Goal: Communication & Community: Answer question/provide support

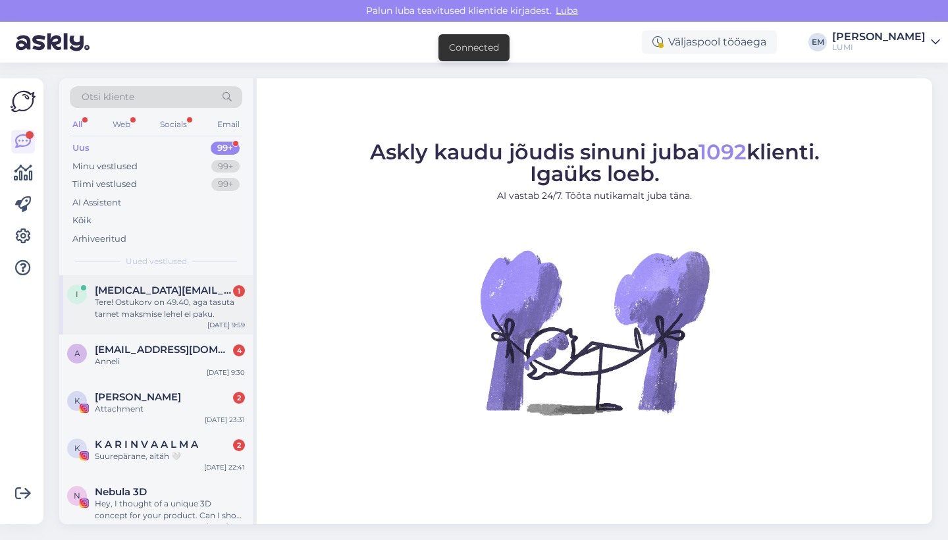
click at [140, 313] on div "Tere! Ostukorv on 49.40, aga tasuta tarnet maksmise lehel ei paku." at bounding box center [170, 308] width 150 height 24
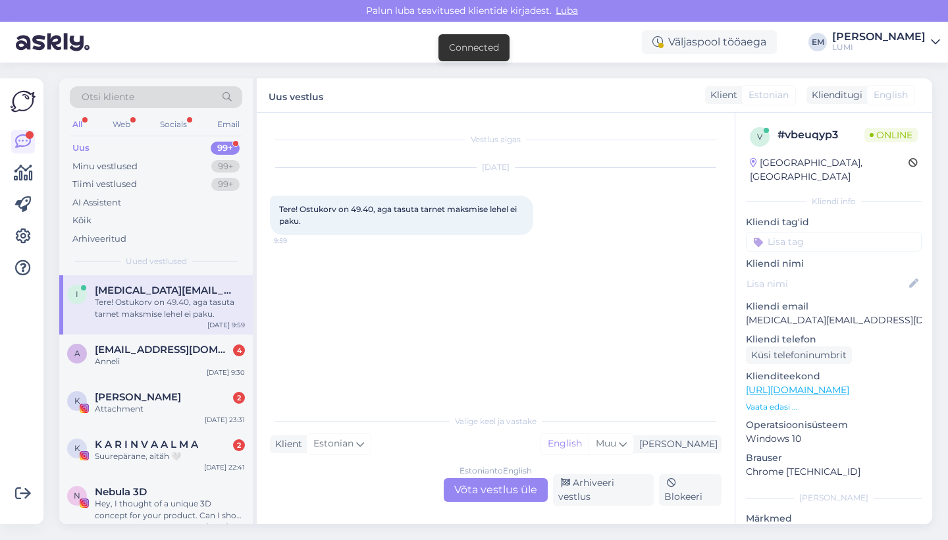
click at [502, 493] on div "Estonian to English Võta vestlus üle" at bounding box center [496, 490] width 104 height 24
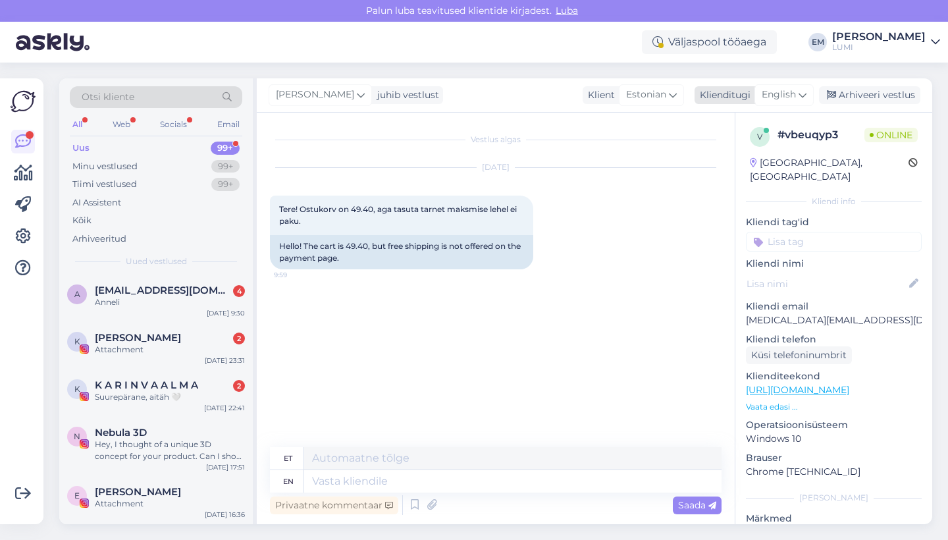
click at [780, 88] on span "English" at bounding box center [779, 95] width 34 height 14
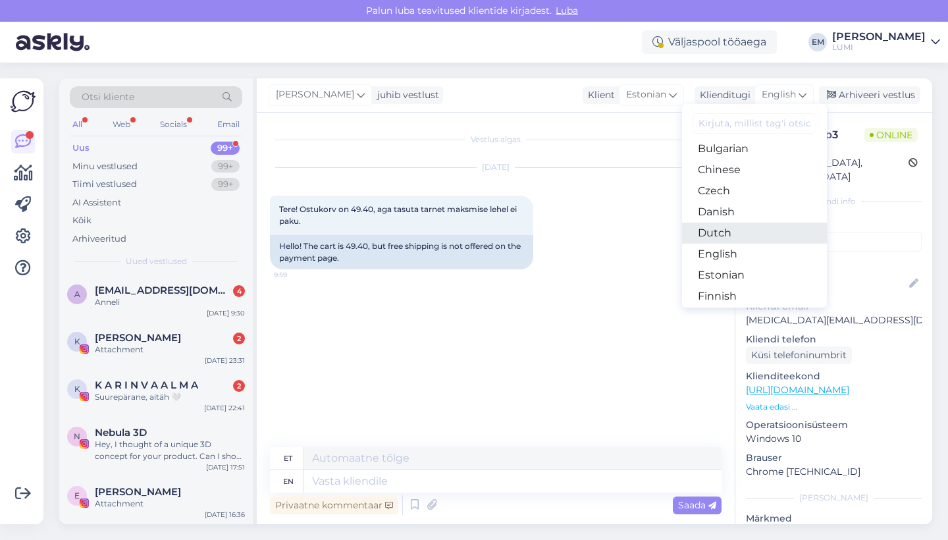
scroll to position [57, 0]
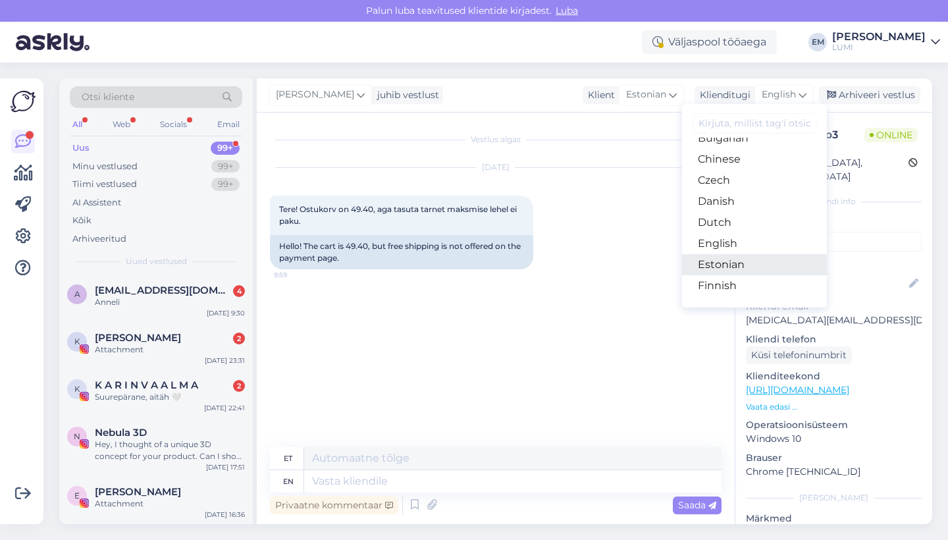
click at [743, 270] on link "Estonian" at bounding box center [754, 264] width 145 height 21
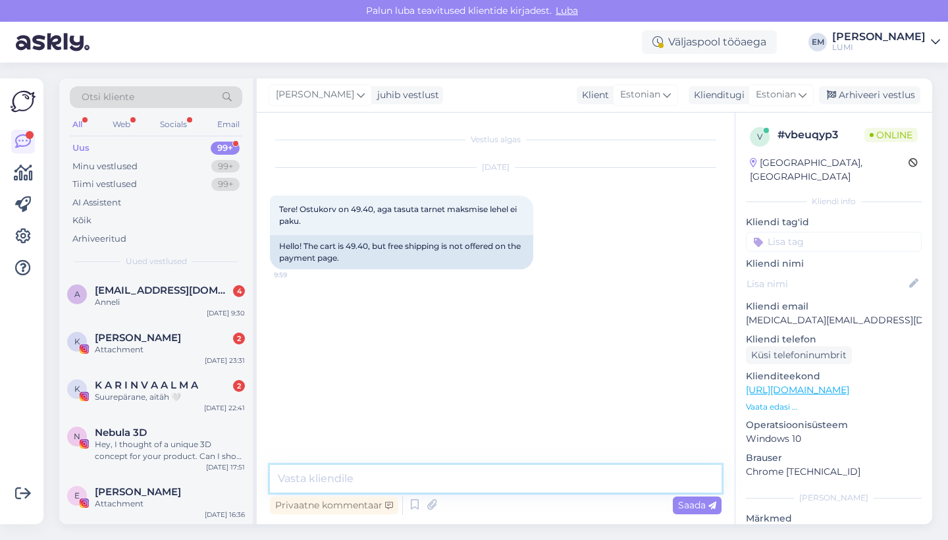
click at [314, 478] on textarea at bounding box center [496, 479] width 452 height 28
type textarea "Tere! Kas te saaksite [PERSON_NAME] ostukorvist pildi saata?"
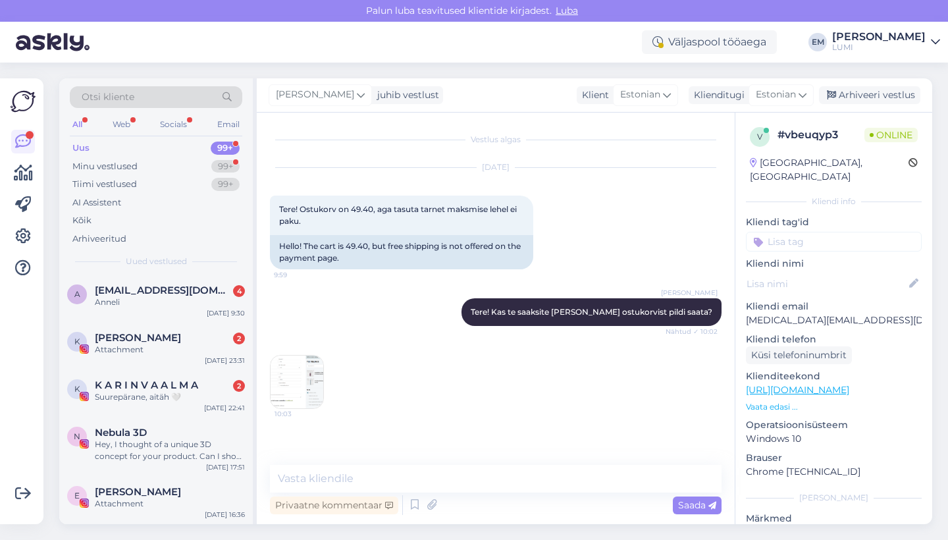
click at [291, 379] on img at bounding box center [297, 382] width 53 height 53
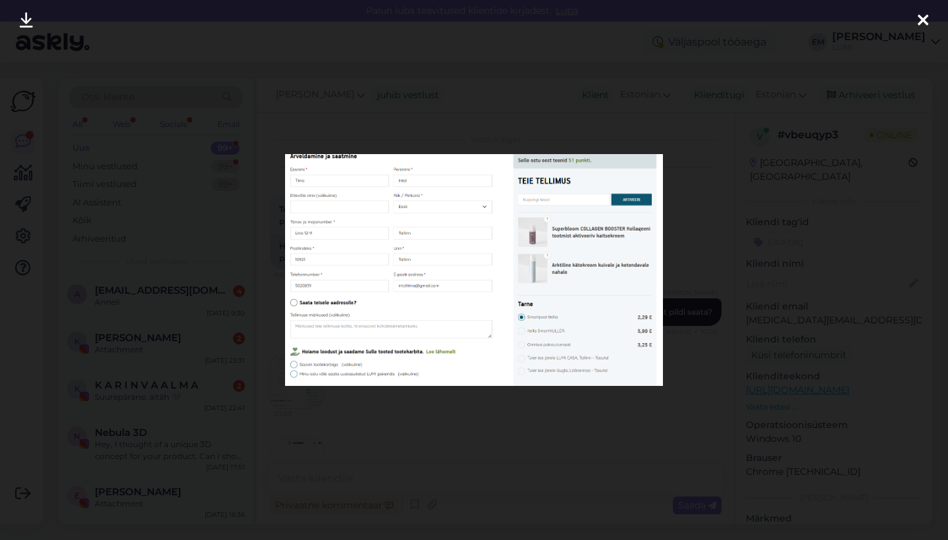
scroll to position [53, 0]
click at [603, 107] on div at bounding box center [474, 270] width 948 height 540
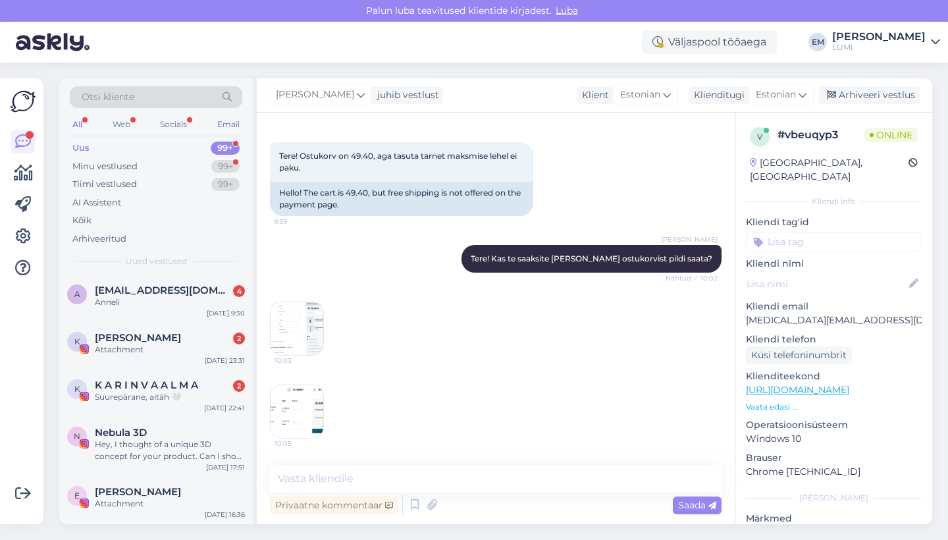
click at [275, 417] on img at bounding box center [297, 411] width 53 height 53
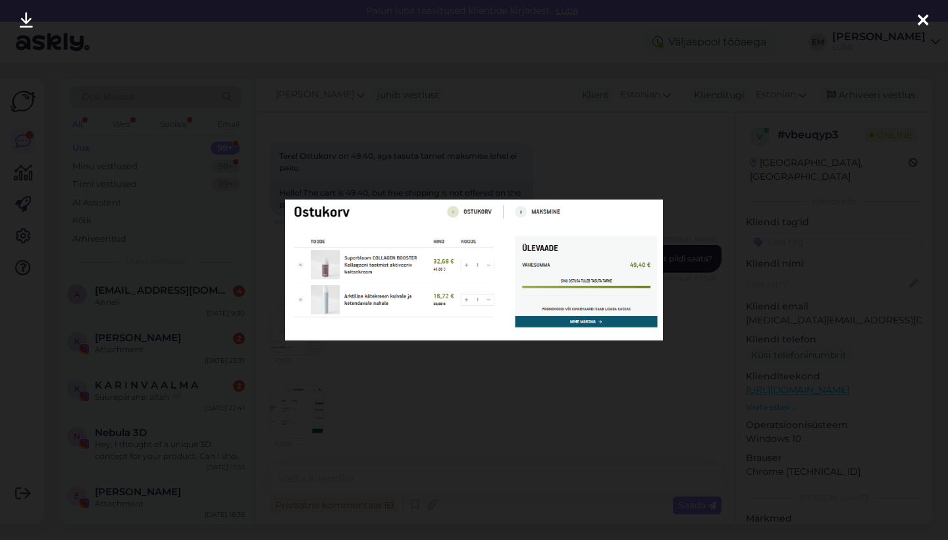
click at [418, 434] on div at bounding box center [474, 270] width 948 height 540
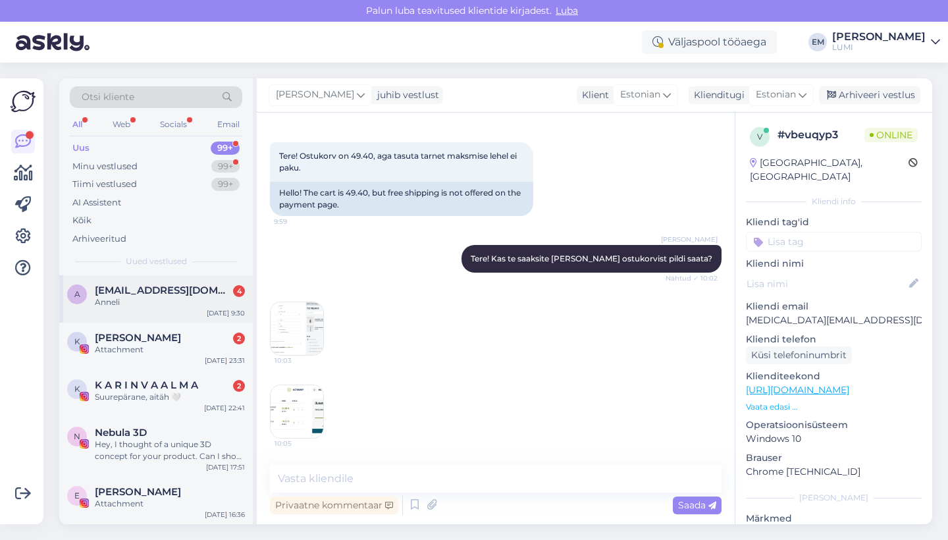
click at [175, 300] on div "Anneli" at bounding box center [170, 302] width 150 height 12
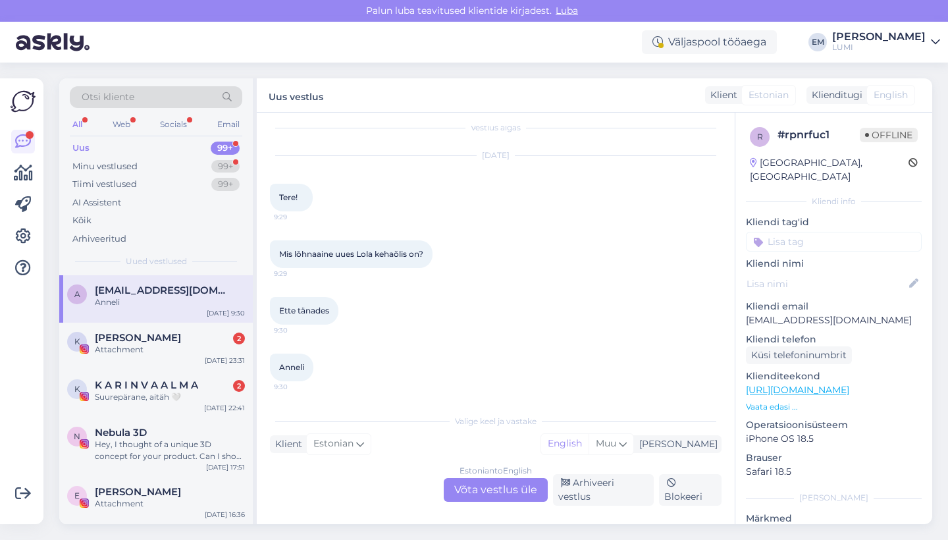
scroll to position [4, 0]
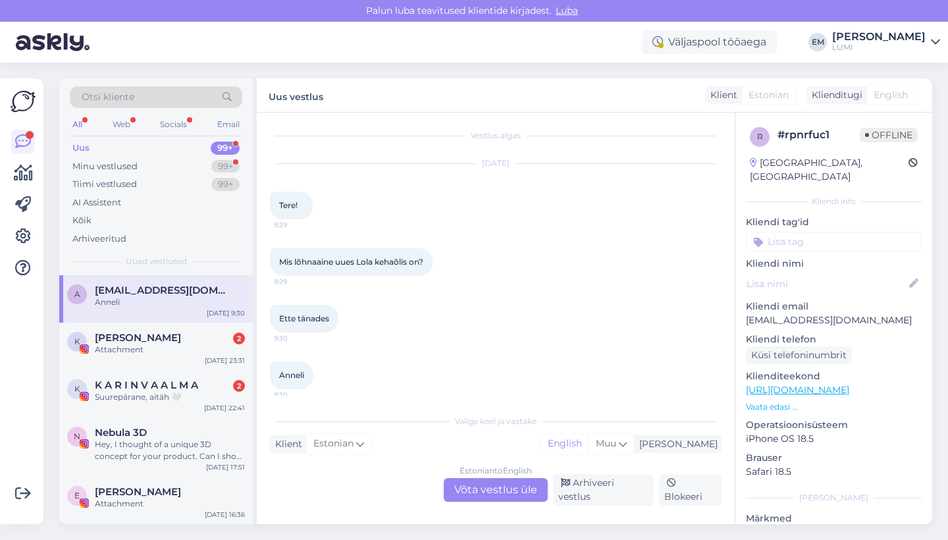
click at [521, 497] on div "Estonian to English Võta vestlus üle" at bounding box center [496, 490] width 104 height 24
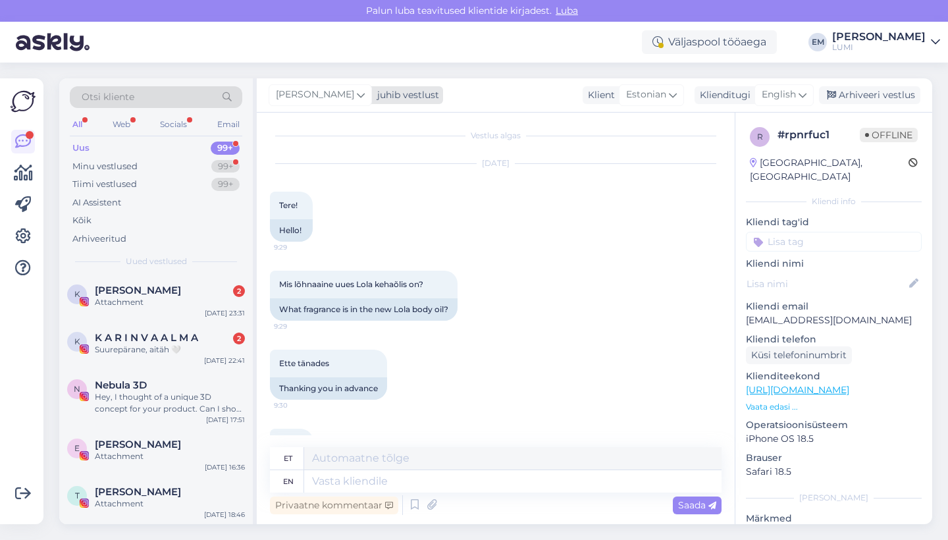
scroll to position [0, 0]
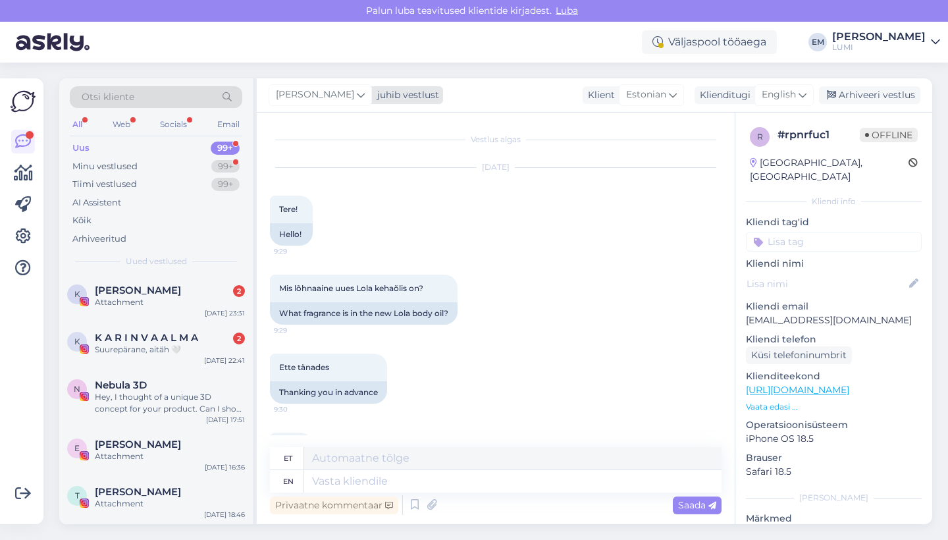
click at [312, 100] on span "[PERSON_NAME]" at bounding box center [315, 95] width 78 height 14
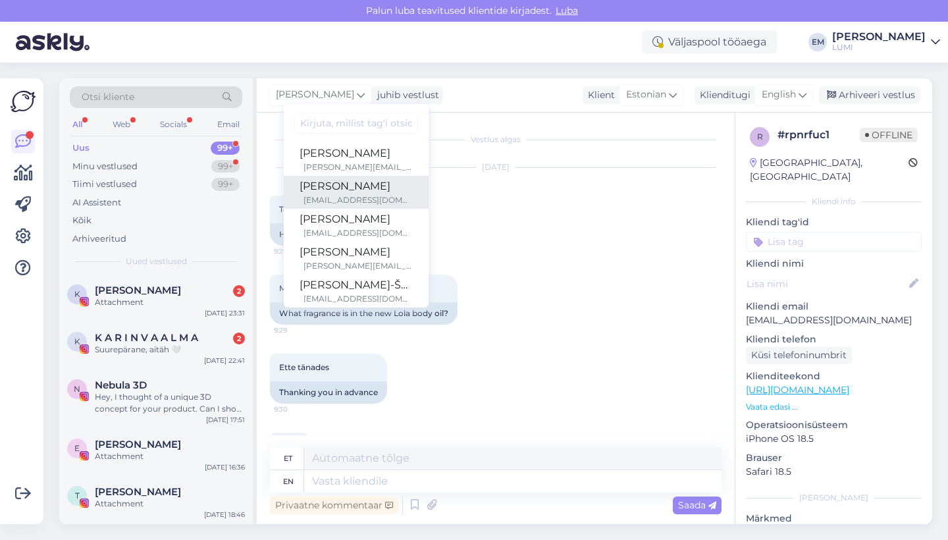
click at [321, 178] on div "[PERSON_NAME]" at bounding box center [356, 186] width 113 height 16
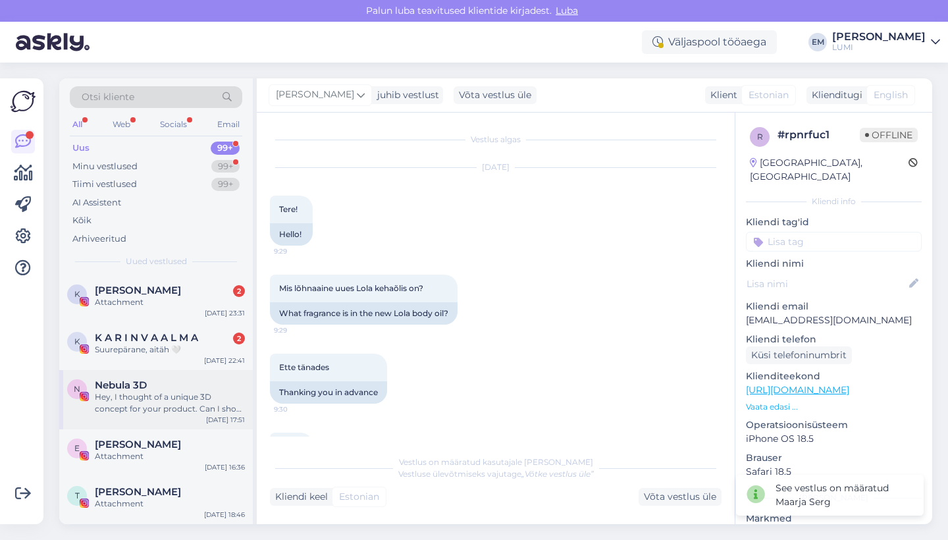
click at [154, 371] on div "N Nebula 3D Hey, I thought of a unique 3D concept for your product. Can I show …" at bounding box center [156, 399] width 194 height 59
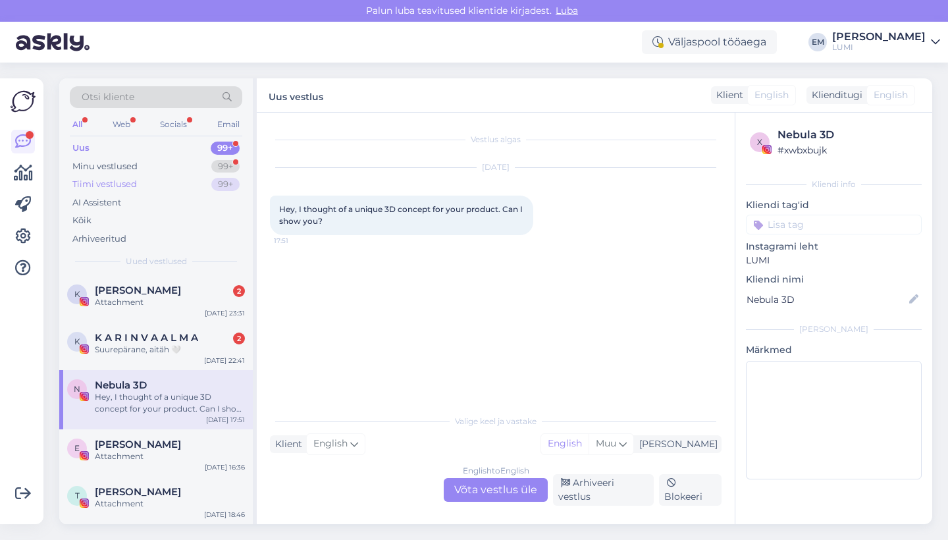
click at [180, 183] on div "Tiimi vestlused 99+" at bounding box center [156, 184] width 173 height 18
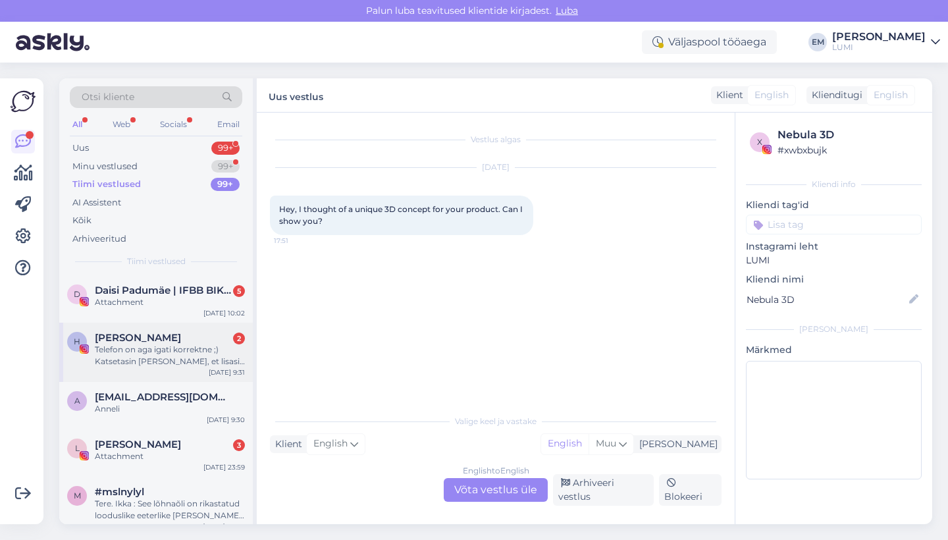
click at [192, 349] on div "Telefon on aga igati korrektne ;) Katsetasin [PERSON_NAME], et lisasin suunakoo…" at bounding box center [170, 356] width 150 height 24
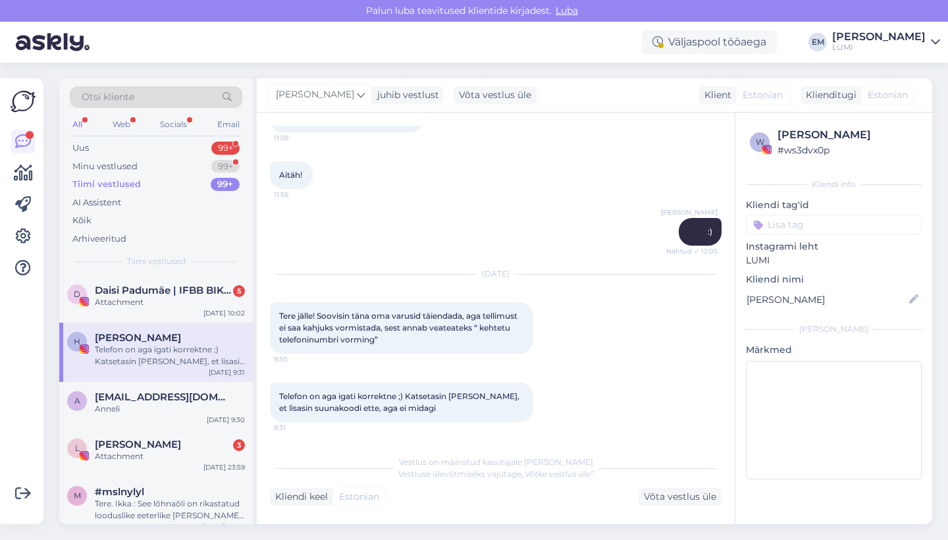
scroll to position [375, 0]
click at [180, 391] on span "[EMAIL_ADDRESS][DOMAIN_NAME]" at bounding box center [163, 397] width 137 height 12
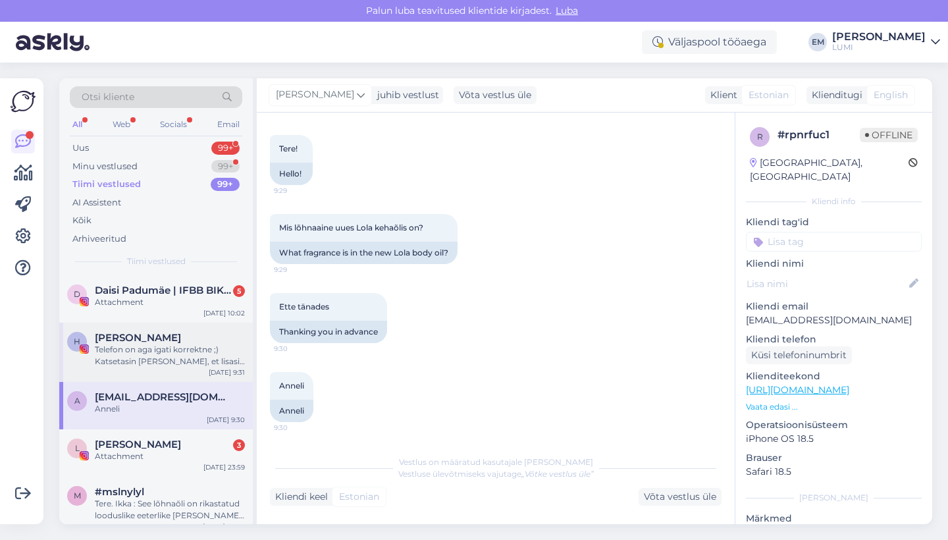
click at [182, 360] on div "Telefon on aga igati korrektne ;) Katsetasin [PERSON_NAME], et lisasin suunakoo…" at bounding box center [170, 356] width 150 height 24
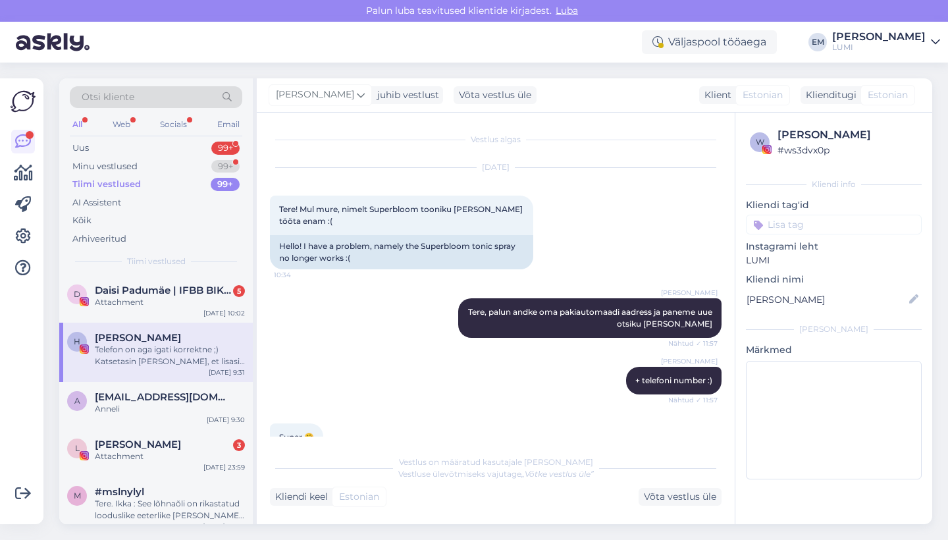
scroll to position [375, 0]
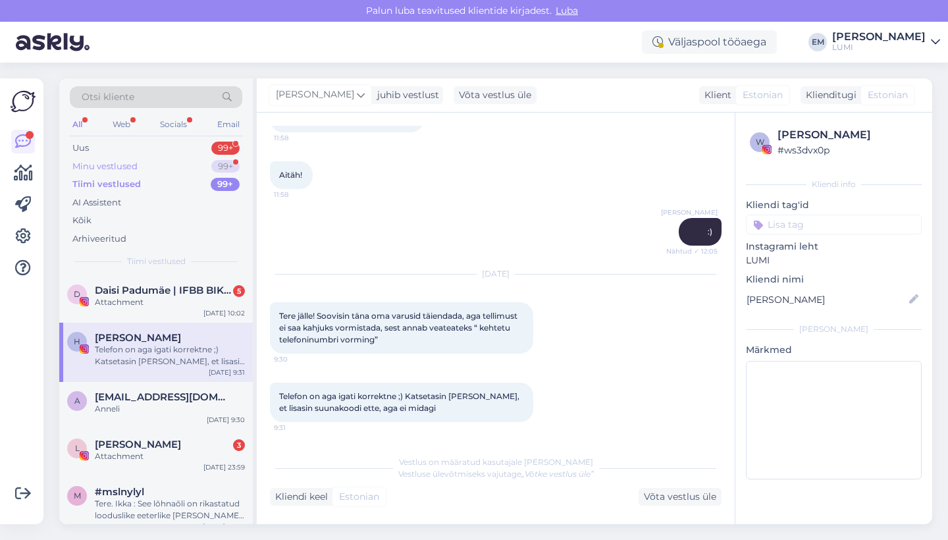
click at [200, 159] on div "Minu vestlused 99+" at bounding box center [156, 166] width 173 height 18
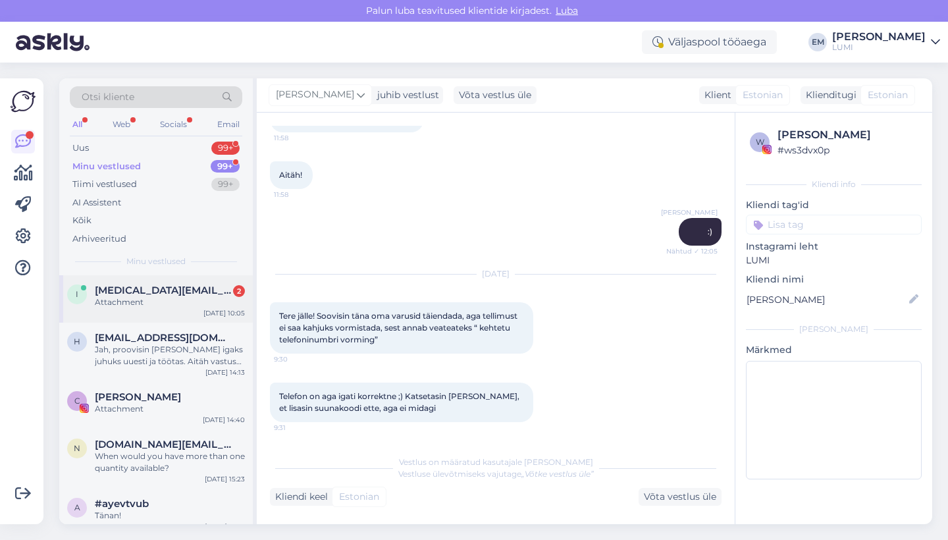
click at [183, 314] on div "i [MEDICAL_DATA][EMAIL_ADDRESS][DOMAIN_NAME] 2 Attachment [DATE] 10:05" at bounding box center [156, 298] width 194 height 47
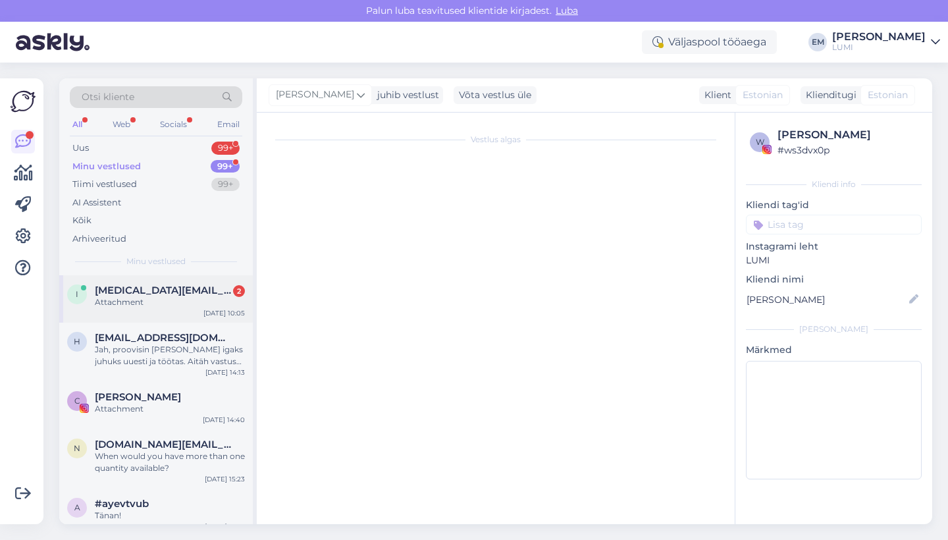
scroll to position [53, 0]
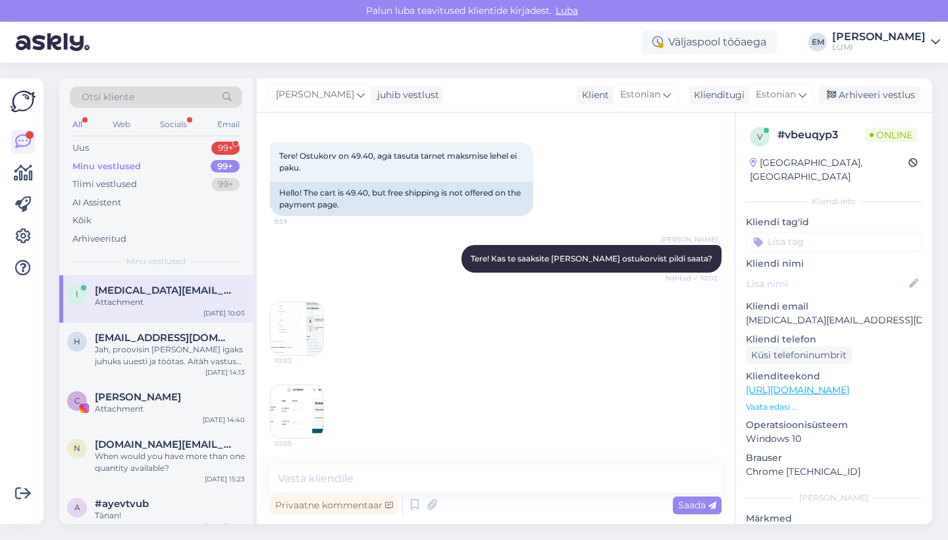
click at [309, 325] on img at bounding box center [297, 328] width 53 height 53
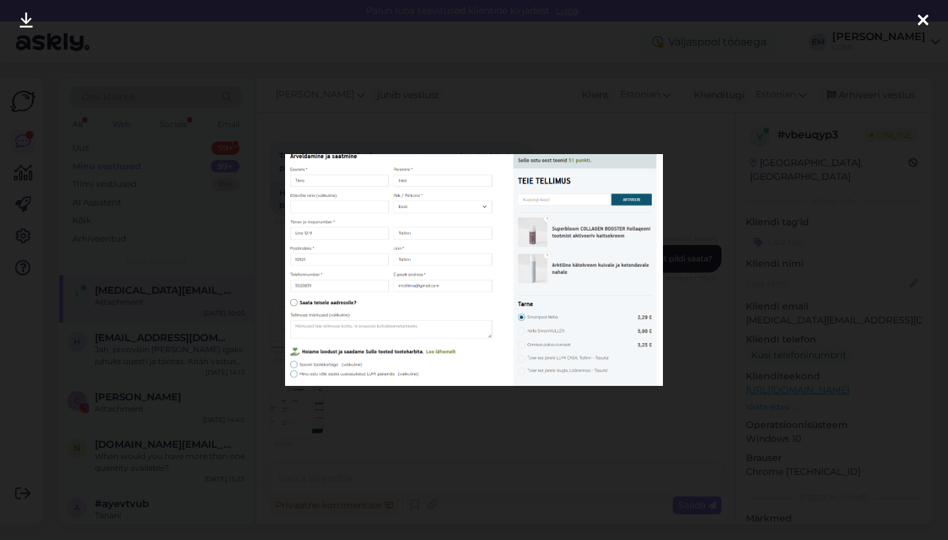
click at [372, 408] on div at bounding box center [474, 270] width 948 height 540
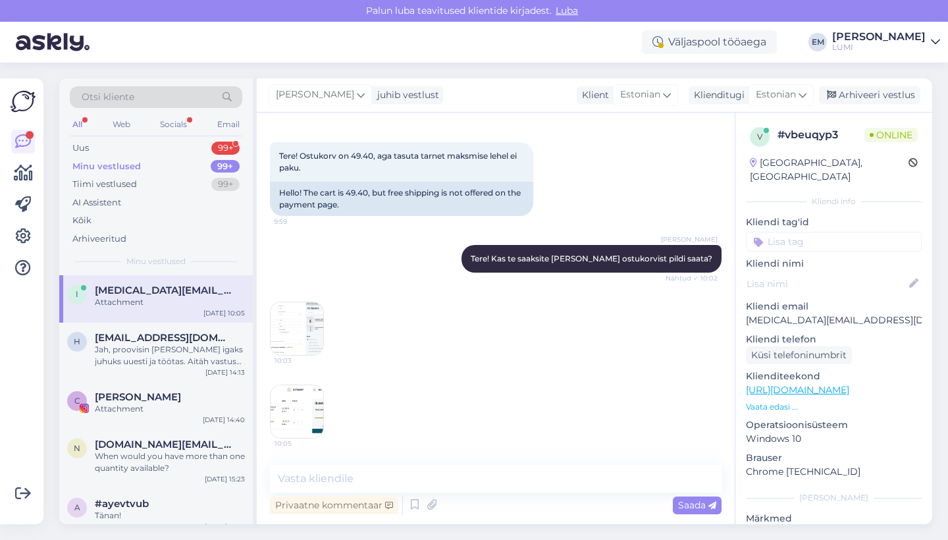
click at [311, 416] on img at bounding box center [297, 411] width 53 height 53
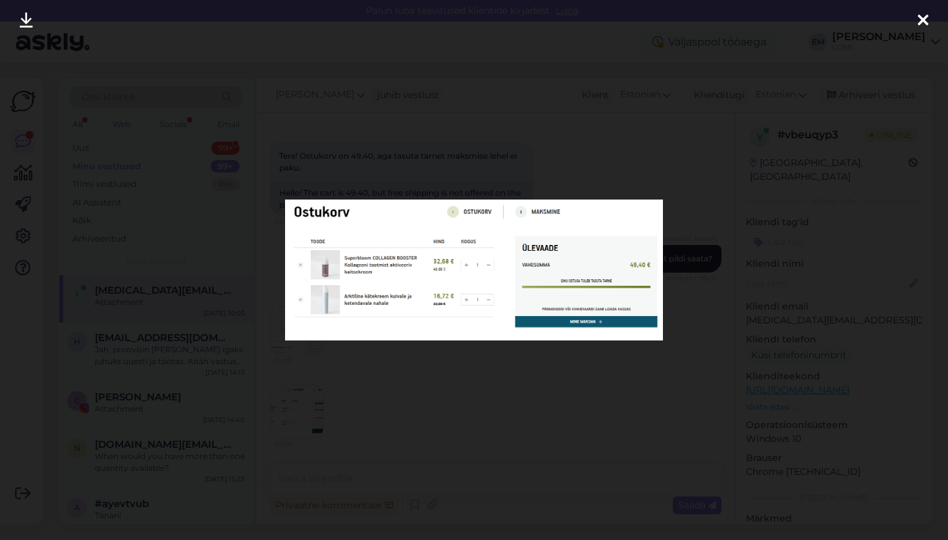
click at [432, 416] on div at bounding box center [474, 270] width 948 height 540
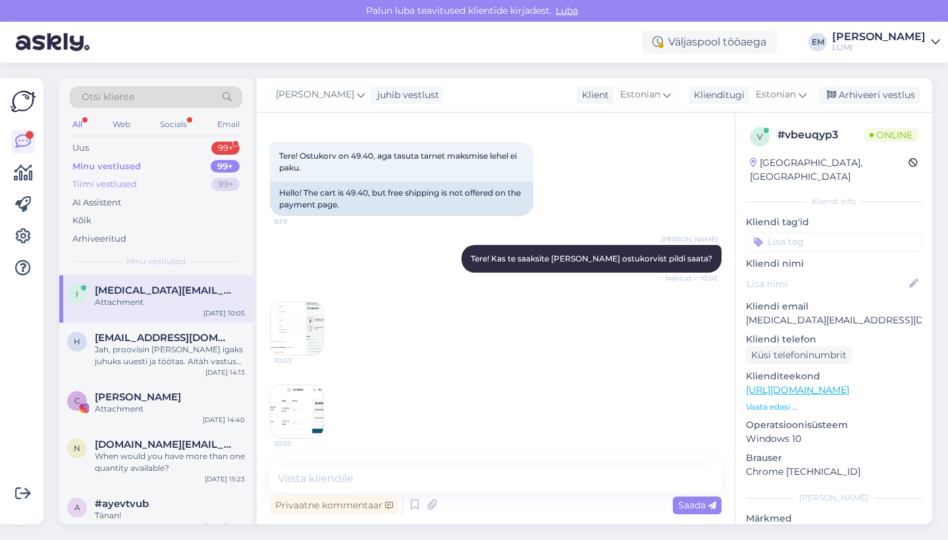
click at [165, 175] on div "Tiimi vestlused 99+" at bounding box center [156, 184] width 173 height 18
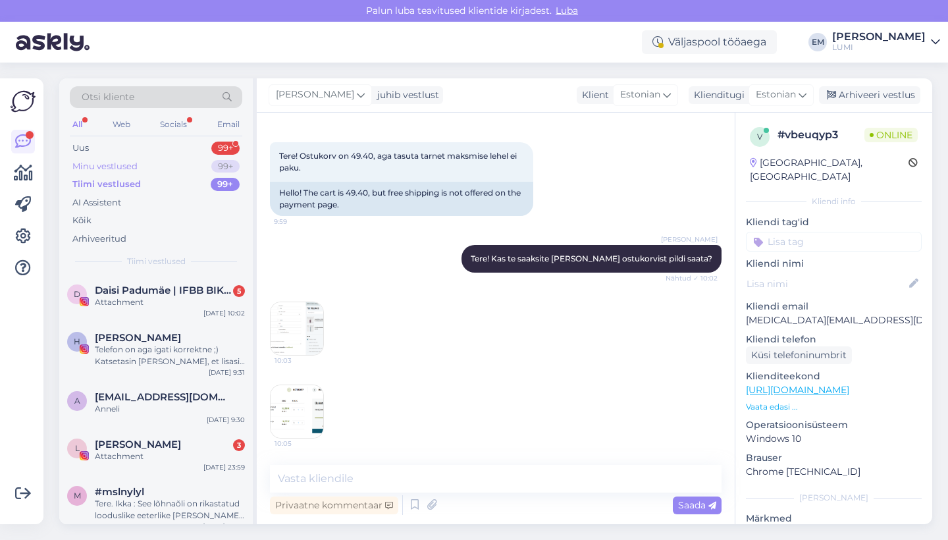
click at [182, 161] on div "Minu vestlused 99+" at bounding box center [156, 166] width 173 height 18
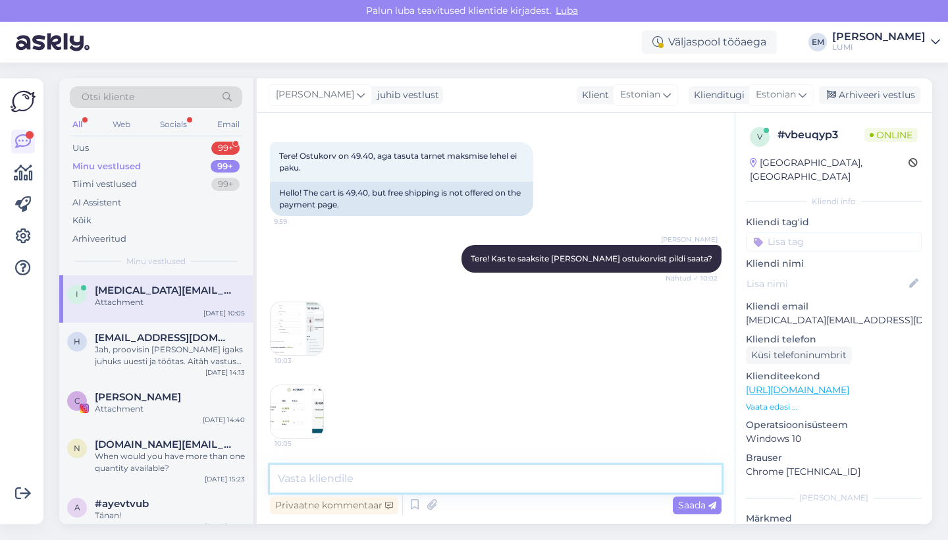
click at [313, 477] on textarea at bounding box center [496, 479] width 452 height 28
click at [296, 295] on div "10:03" at bounding box center [496, 328] width 452 height 83
click at [298, 315] on img at bounding box center [297, 328] width 53 height 53
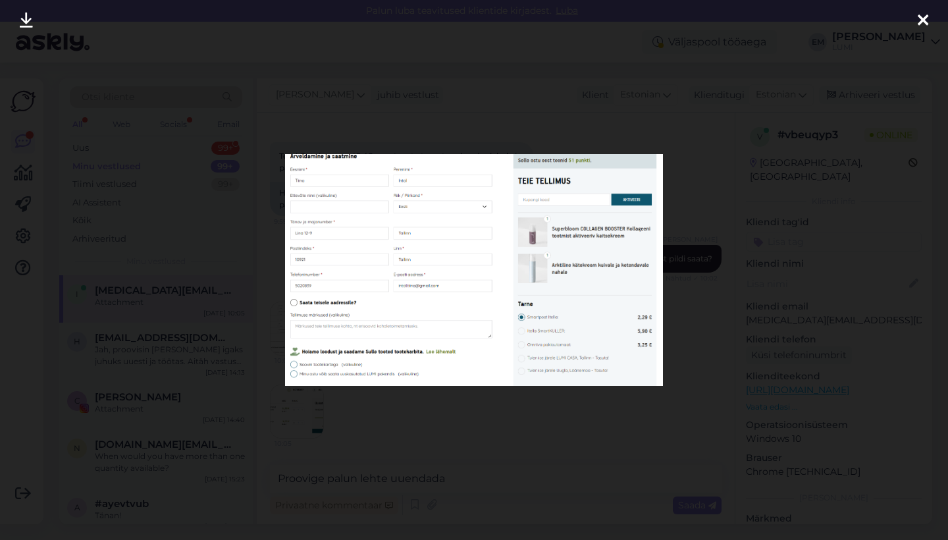
click at [422, 426] on div at bounding box center [474, 270] width 948 height 540
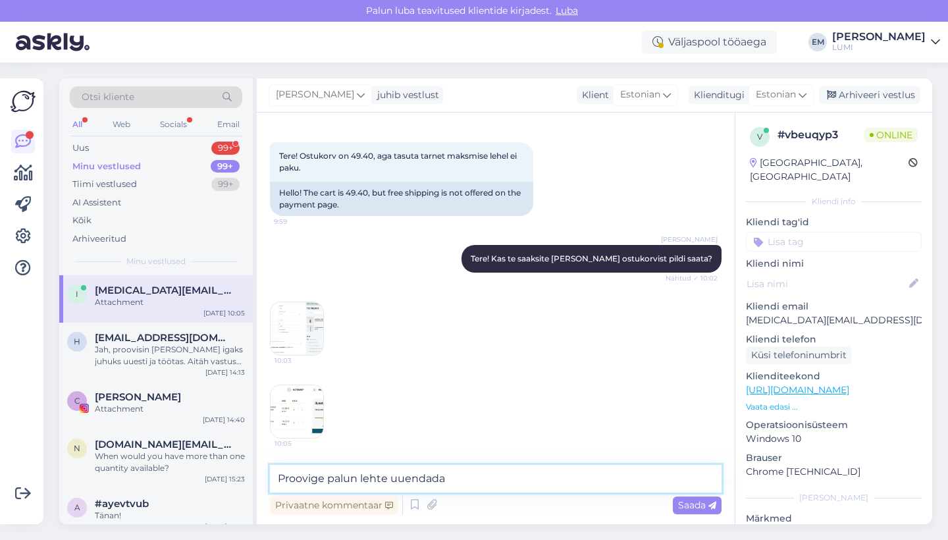
click at [468, 478] on textarea "Proovige palun lehte uuendada" at bounding box center [496, 479] width 452 height 28
type textarea "Proovige palun lehte uuendada"
drag, startPoint x: 468, startPoint y: 478, endPoint x: 279, endPoint y: 454, distance: 190.6
click at [279, 454] on div "Vestlus algas [DATE] Tere! Ostukorv on 49.40, aga tasuta tarnet maksmise lehel …" at bounding box center [496, 319] width 478 height 412
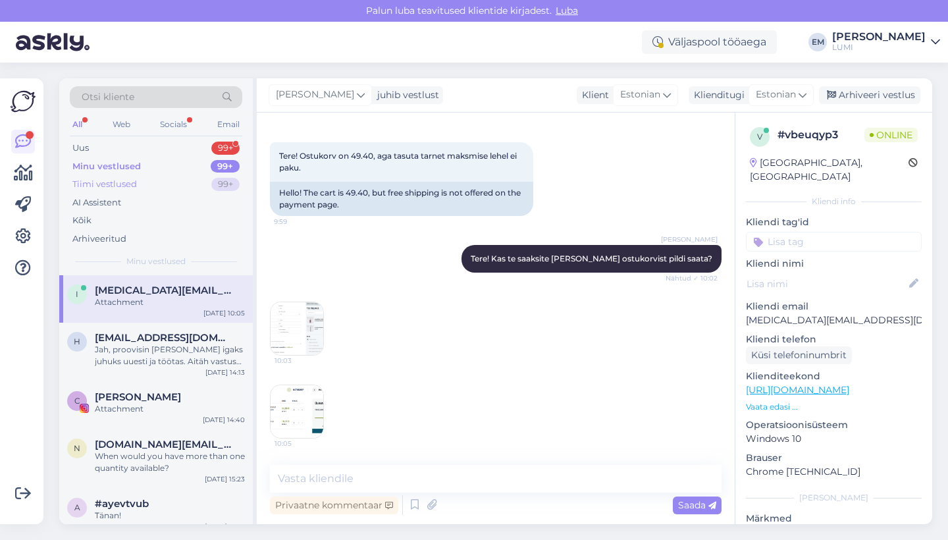
click at [132, 181] on div "Tiimi vestlused" at bounding box center [104, 184] width 65 height 13
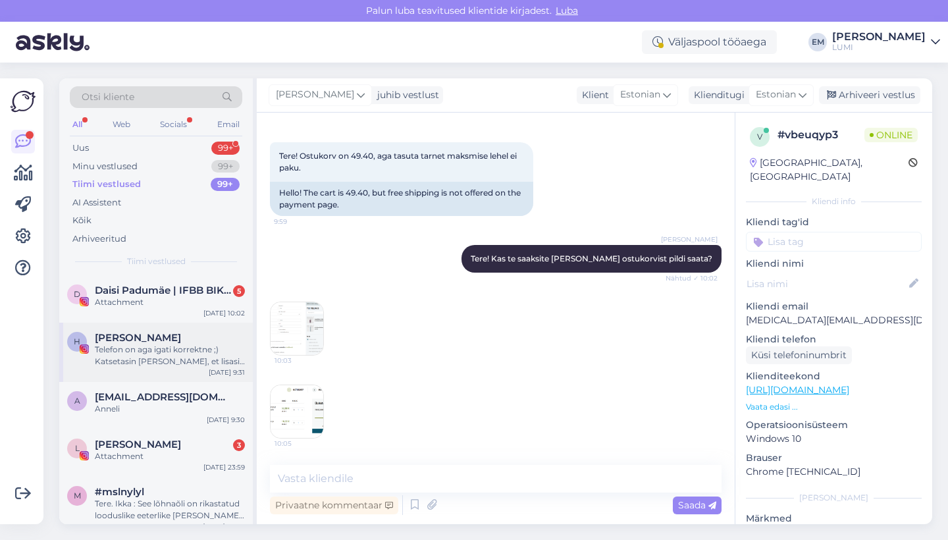
click at [190, 348] on div "Telefon on aga igati korrektne ;) Katsetasin [PERSON_NAME], et lisasin suunakoo…" at bounding box center [170, 356] width 150 height 24
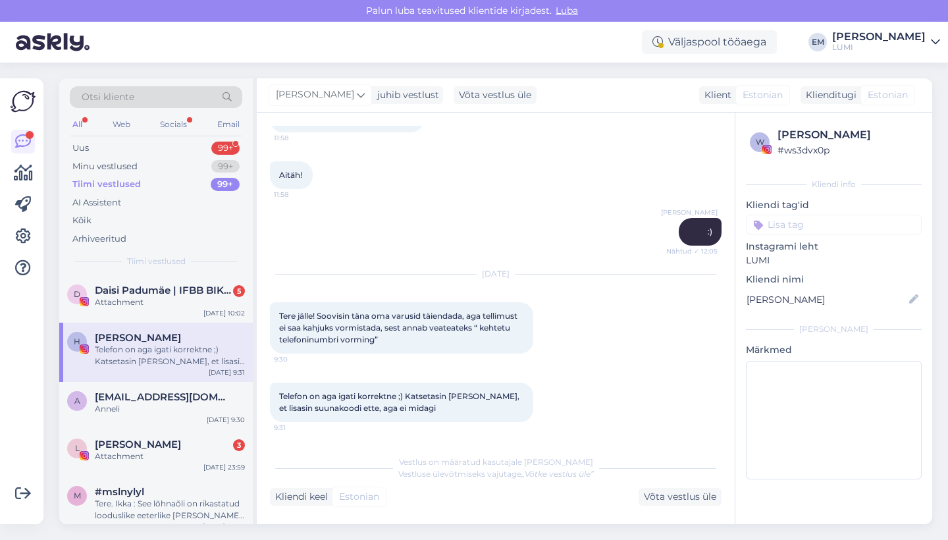
scroll to position [375, 0]
click at [124, 161] on div "Minu vestlused" at bounding box center [104, 166] width 65 height 13
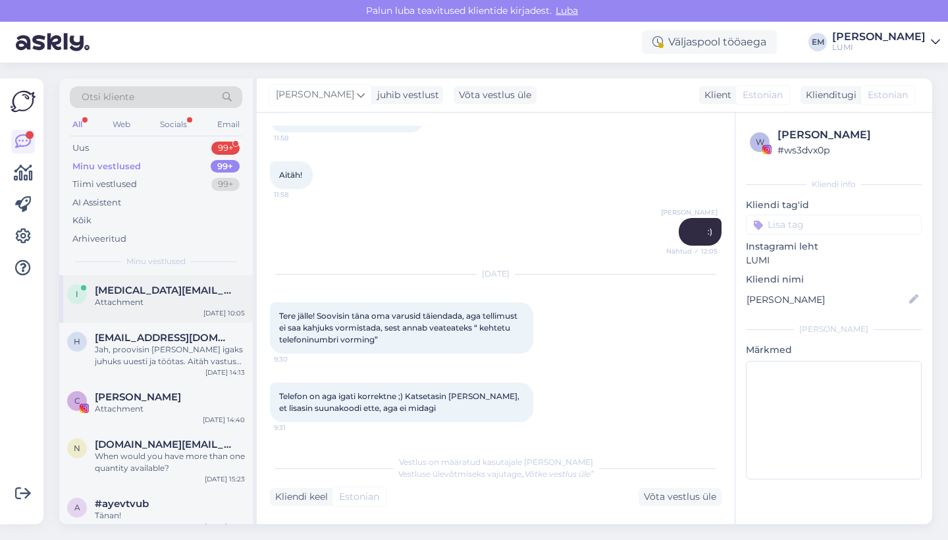
click at [148, 290] on span "[MEDICAL_DATA][EMAIL_ADDRESS][DOMAIN_NAME]" at bounding box center [163, 290] width 137 height 12
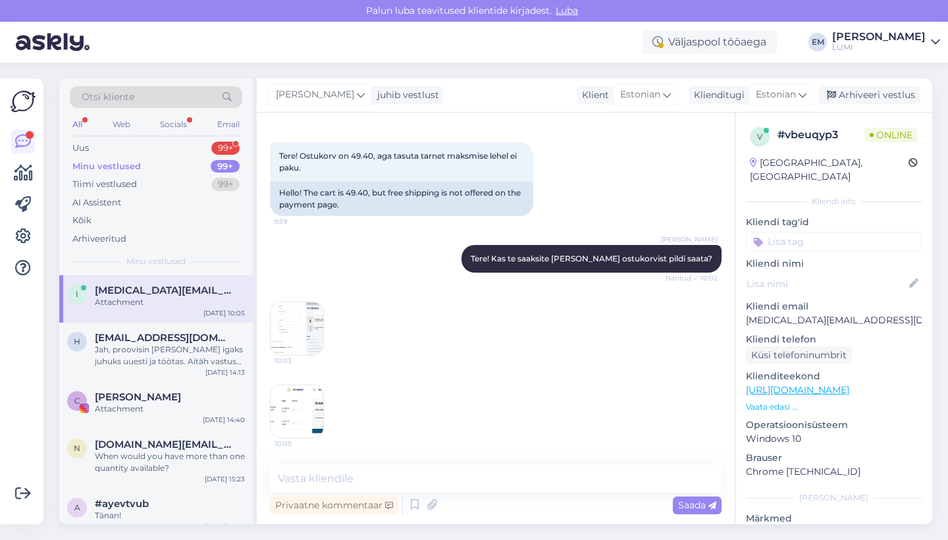
scroll to position [53, 0]
click at [350, 475] on textarea at bounding box center [496, 479] width 452 height 28
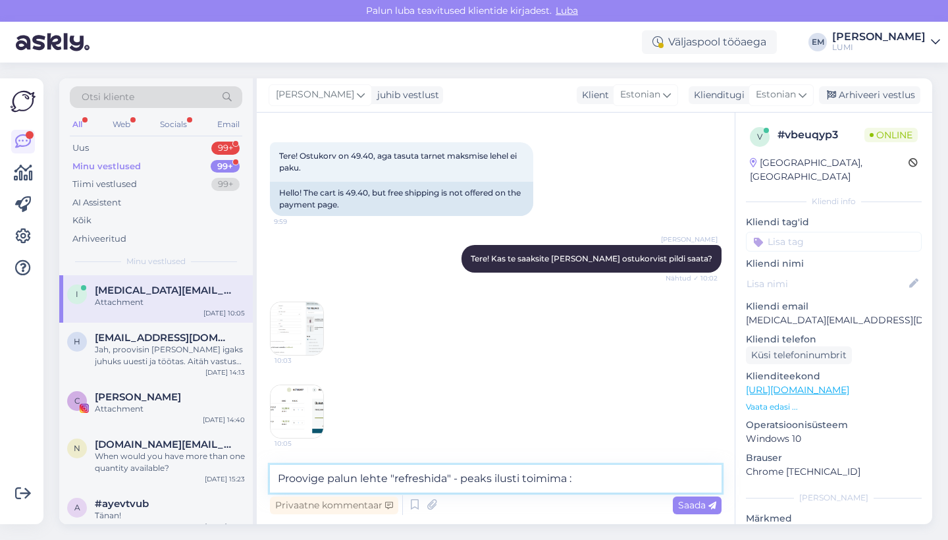
type textarea "Proovige palun lehte "refreshida" - peaks ilusti toimima :)"
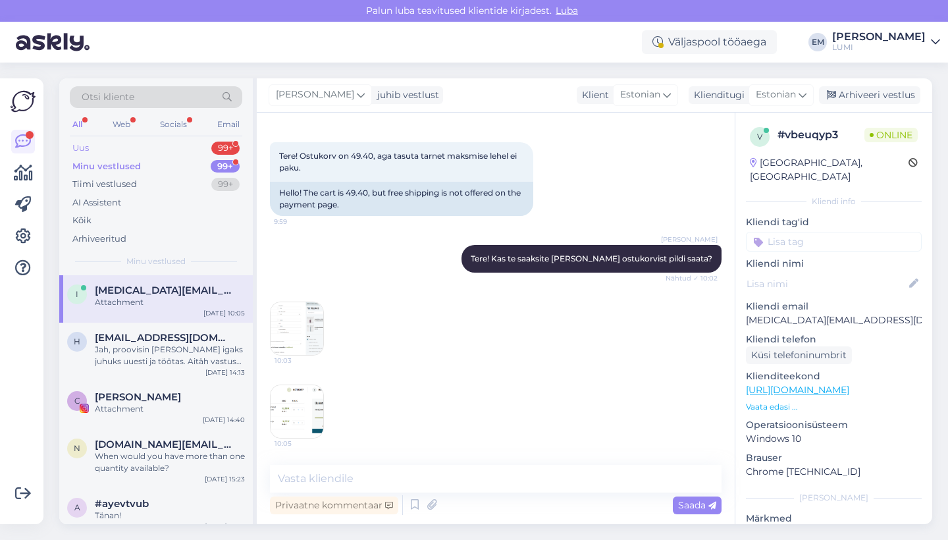
click at [151, 146] on div "Uus 99+" at bounding box center [156, 148] width 173 height 18
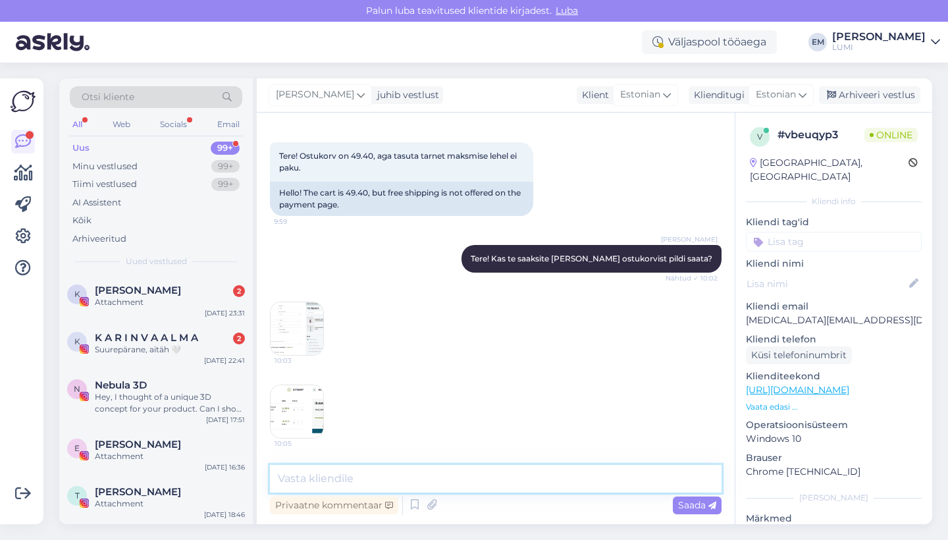
click at [406, 478] on textarea at bounding box center [496, 479] width 452 height 28
click at [390, 479] on textarea "Proovige palun lehte refreshida"" at bounding box center [496, 479] width 452 height 28
click at [493, 479] on textarea "Proovige palun lehte "refreshida"" at bounding box center [496, 479] width 452 height 28
type textarea "Proovige palun lehte "refreshida""
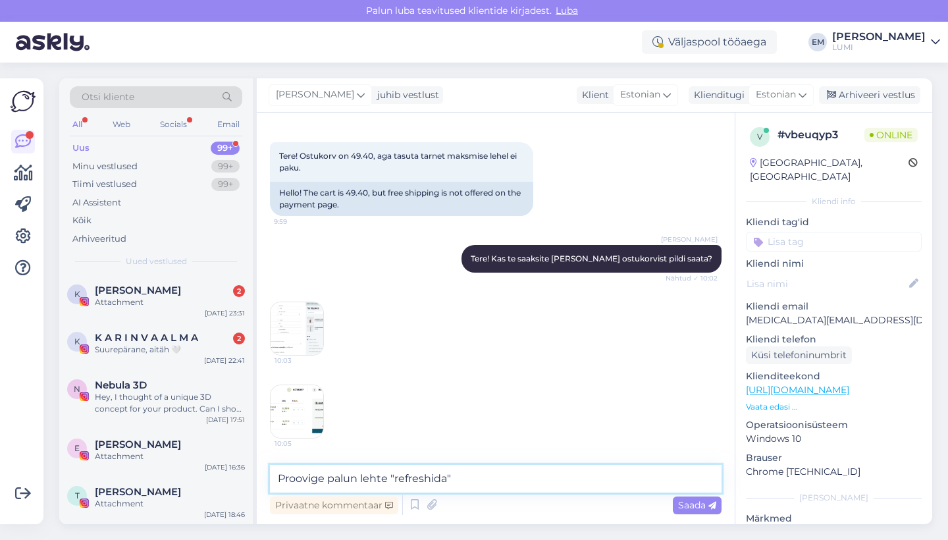
drag, startPoint x: 502, startPoint y: 476, endPoint x: 287, endPoint y: 450, distance: 216.9
click at [287, 450] on div "Vestlus algas [DATE] Tere! Ostukorv on 49.40, aga tasuta tarnet maksmise lehel …" at bounding box center [496, 319] width 478 height 412
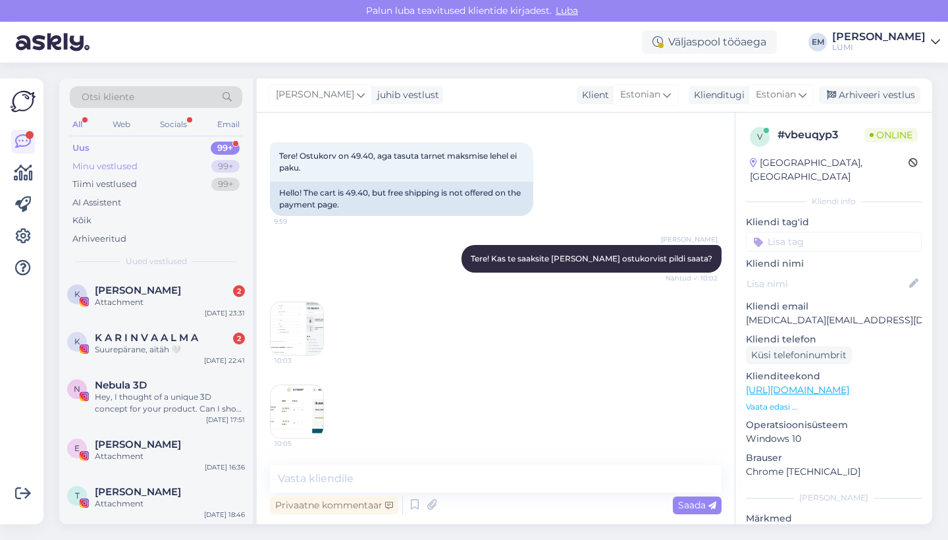
click at [166, 161] on div "Minu vestlused 99+" at bounding box center [156, 166] width 173 height 18
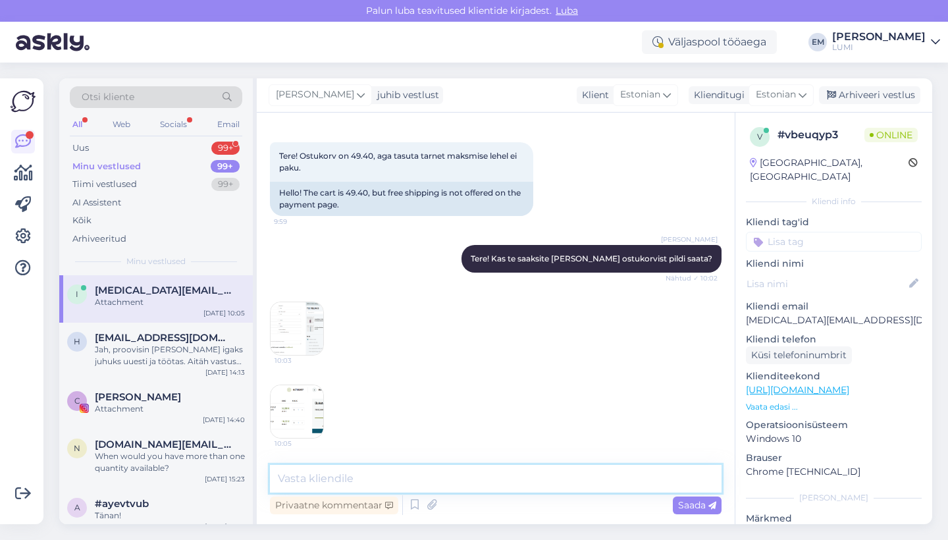
click at [435, 480] on textarea at bounding box center [496, 479] width 452 height 28
drag, startPoint x: 429, startPoint y: 472, endPoint x: 253, endPoint y: 475, distance: 175.9
click at [253, 475] on div "Otsi kliente All Web Socials Email Uus 99+ Minu vestlused 99+ Tiimi vestlused 9…" at bounding box center [495, 301] width 873 height 446
type textarea "Proovige lehte "refreshida" :)"
click at [701, 514] on div "Saada" at bounding box center [697, 506] width 49 height 18
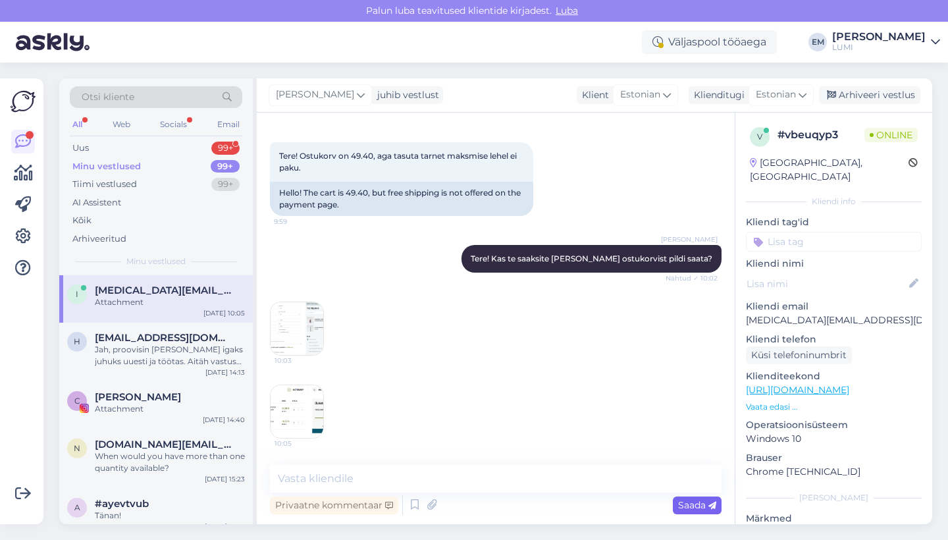
scroll to position [110, 0]
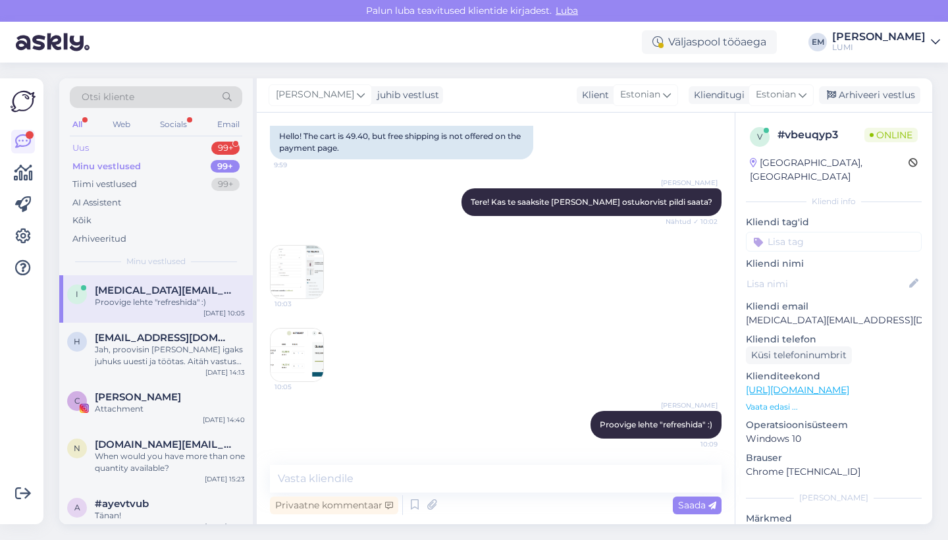
click at [109, 144] on div "Uus 99+" at bounding box center [156, 148] width 173 height 18
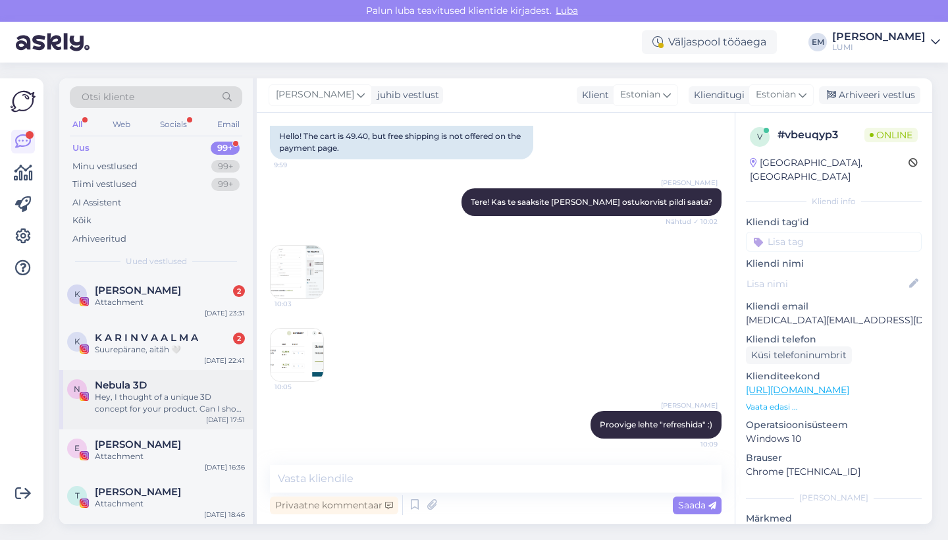
click at [160, 409] on div "Hey, I thought of a unique 3D concept for your product. Can I show you?" at bounding box center [170, 403] width 150 height 24
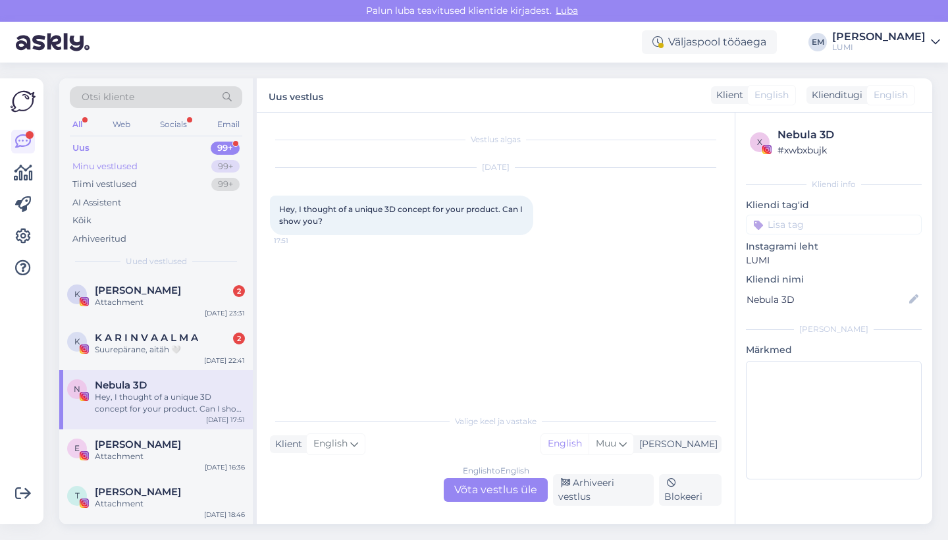
click at [180, 170] on div "Minu vestlused 99+" at bounding box center [156, 166] width 173 height 18
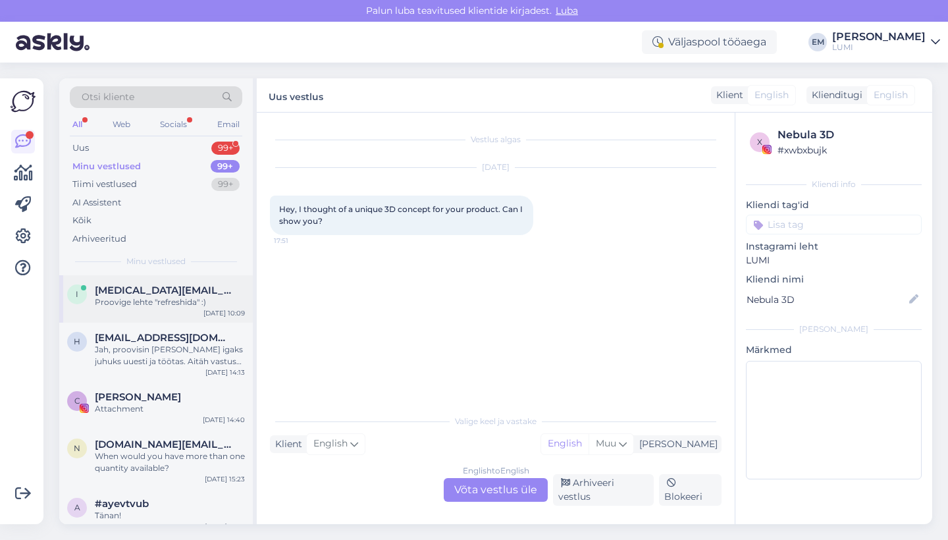
click at [172, 292] on span "[MEDICAL_DATA][EMAIL_ADDRESS][DOMAIN_NAME]" at bounding box center [163, 290] width 137 height 12
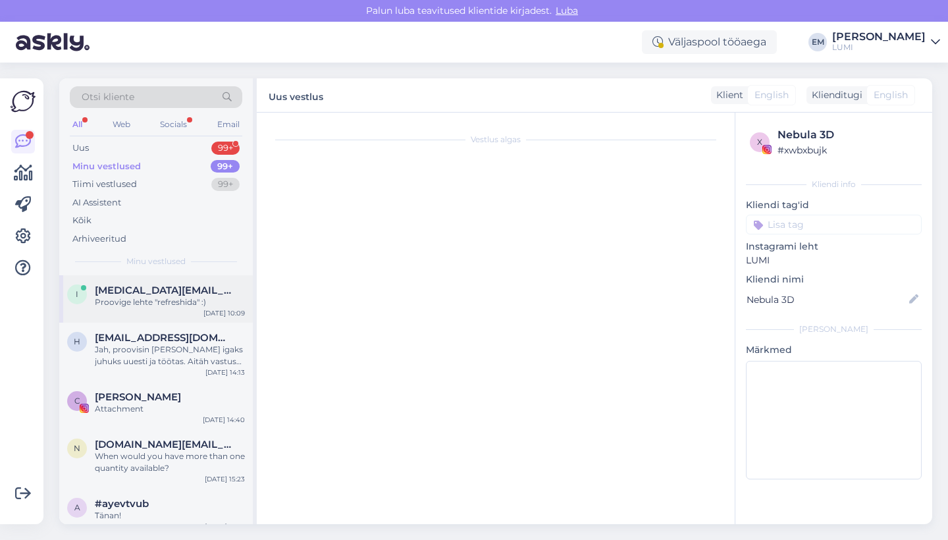
scroll to position [110, 0]
